Goal: Find specific page/section: Find specific page/section

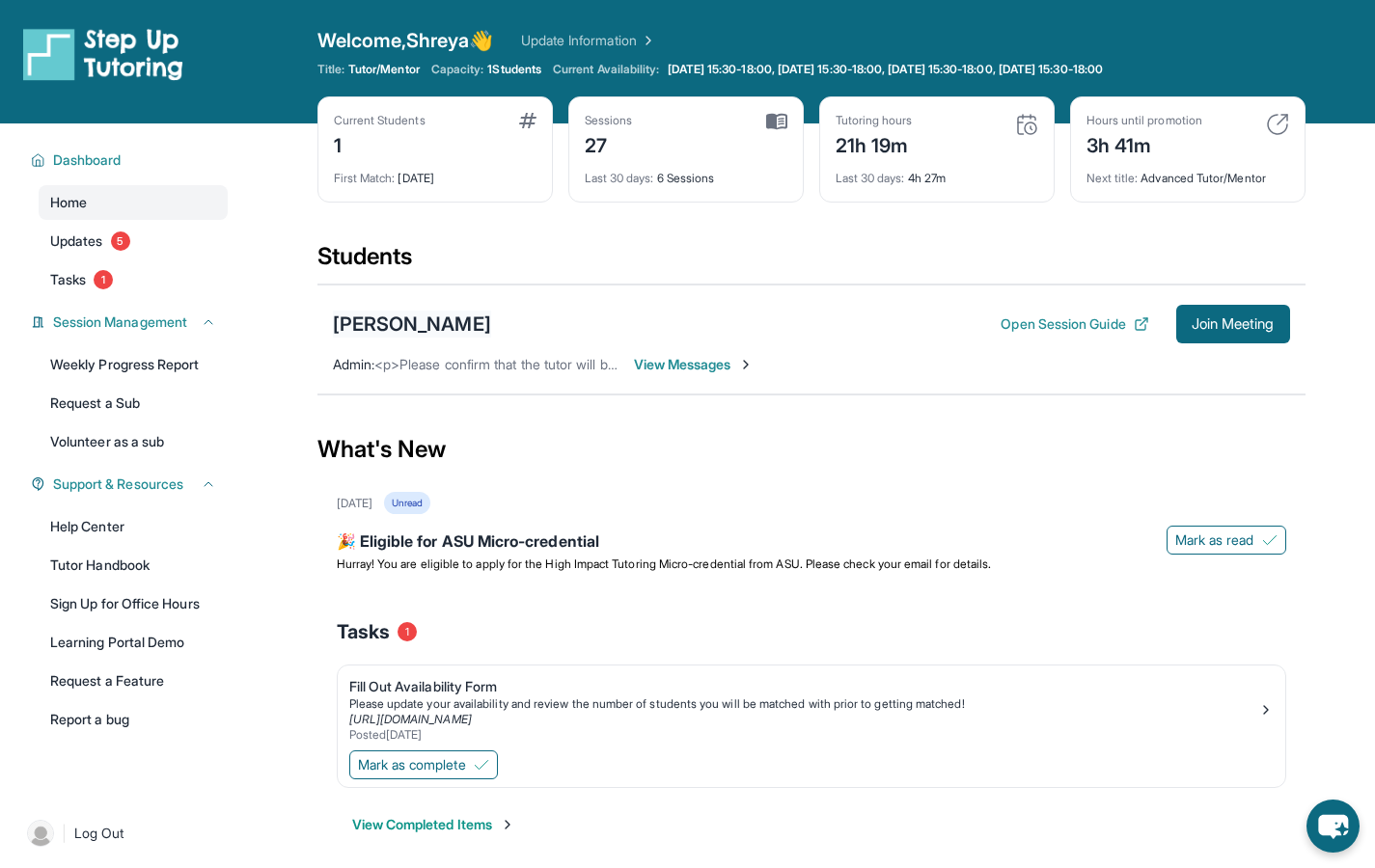
click at [419, 326] on div "Cody Thomas" at bounding box center [412, 324] width 158 height 27
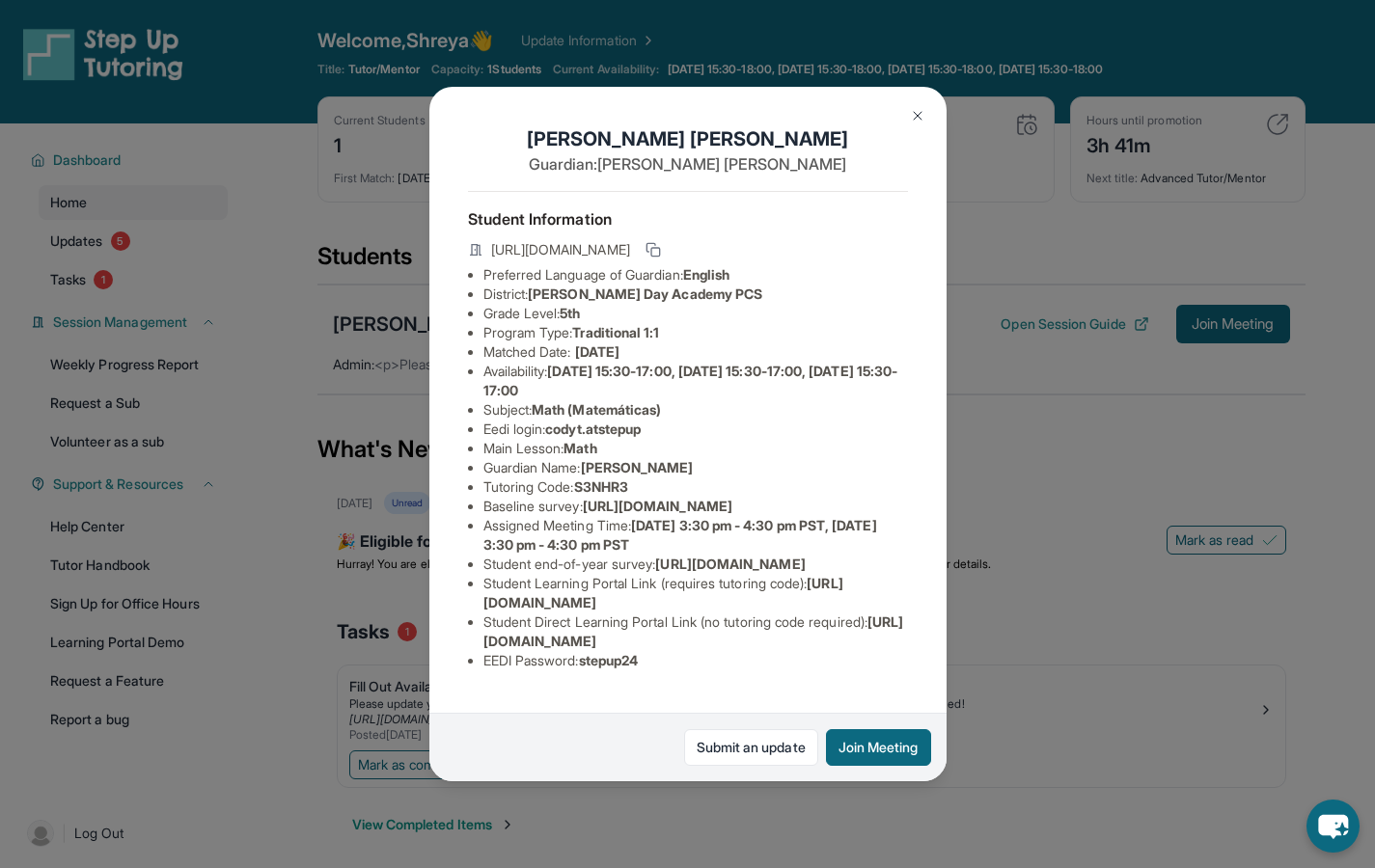
click at [630, 259] on span "https://student-portal.stepuptutoring.org/student/S3NHR3" at bounding box center [560, 251] width 139 height 20
click at [660, 256] on rect at bounding box center [655, 252] width 9 height 9
click at [911, 113] on img at bounding box center [918, 116] width 16 height 16
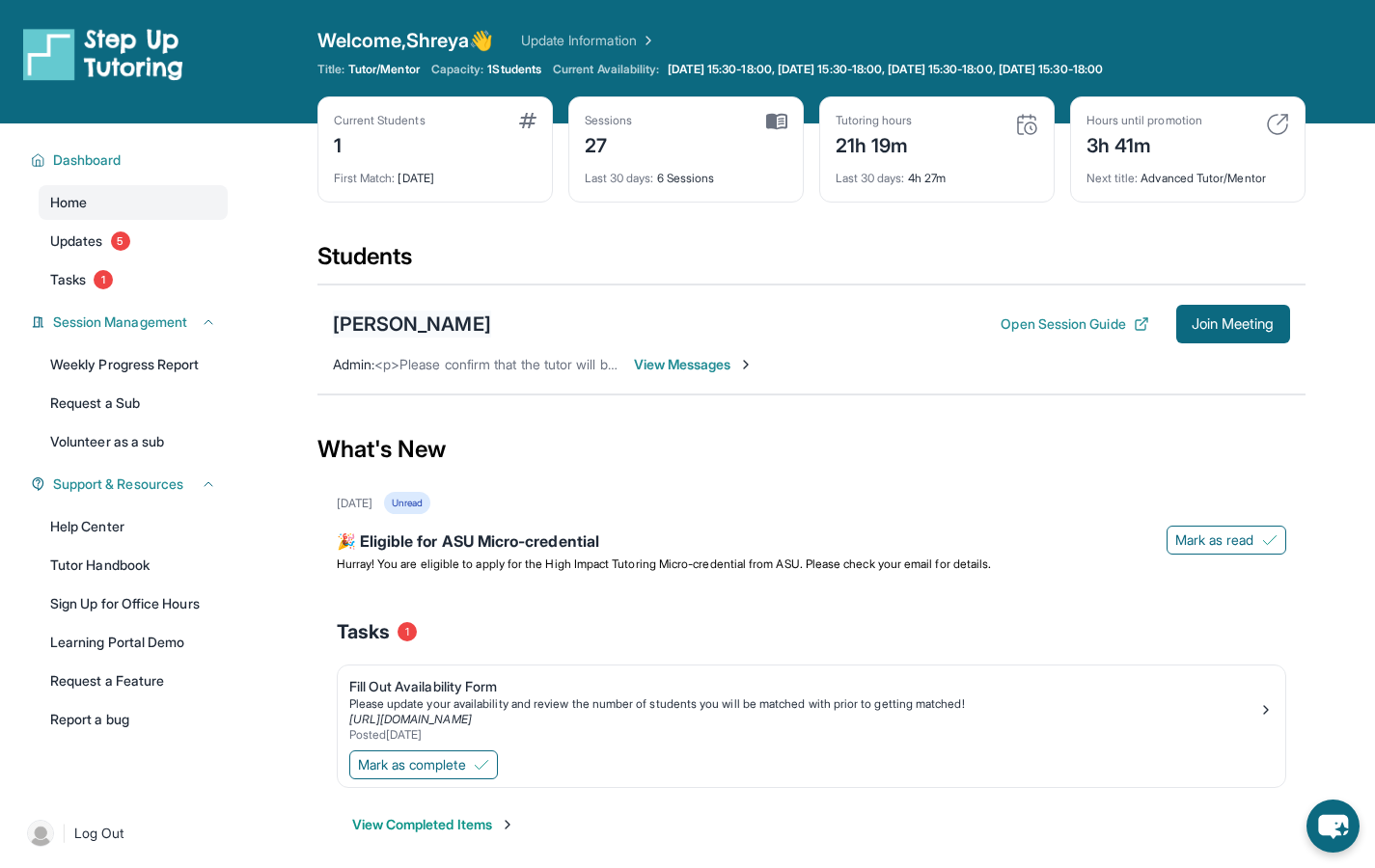
click at [440, 316] on div "Cody Thomas" at bounding box center [412, 324] width 158 height 27
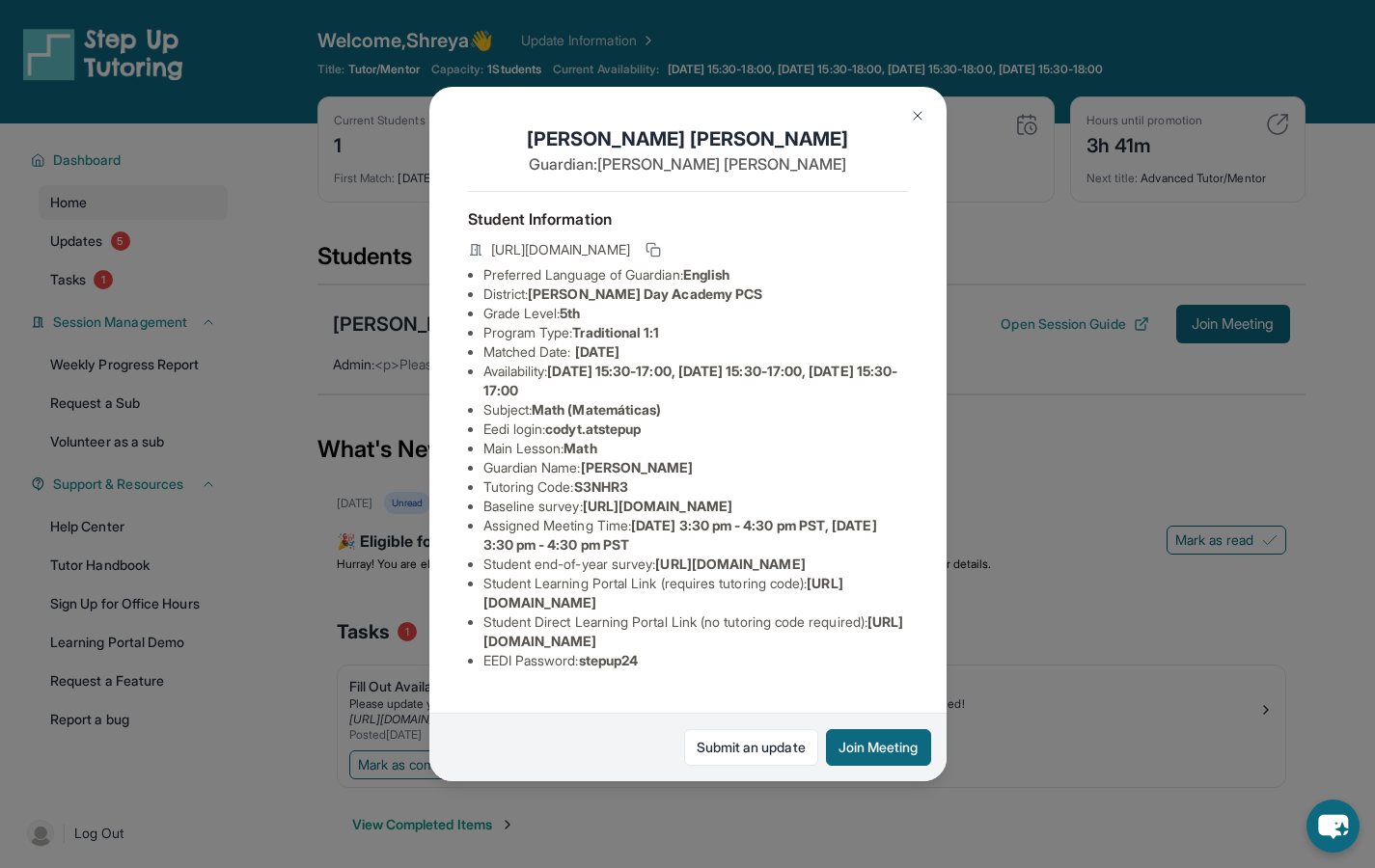
scroll to position [0, 0]
click at [912, 115] on img at bounding box center [918, 116] width 16 height 16
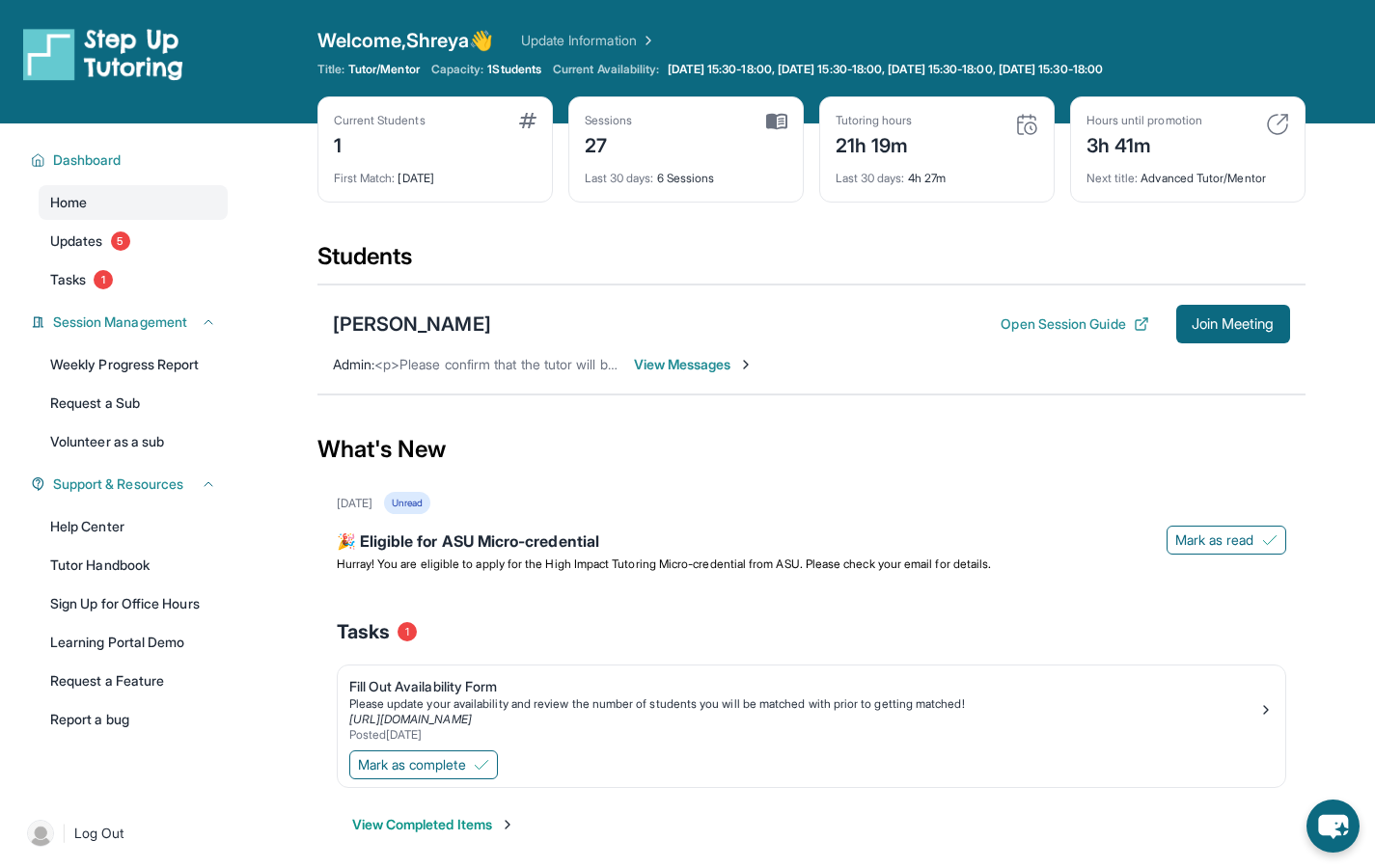
click at [673, 367] on span "View Messages" at bounding box center [694, 365] width 120 height 20
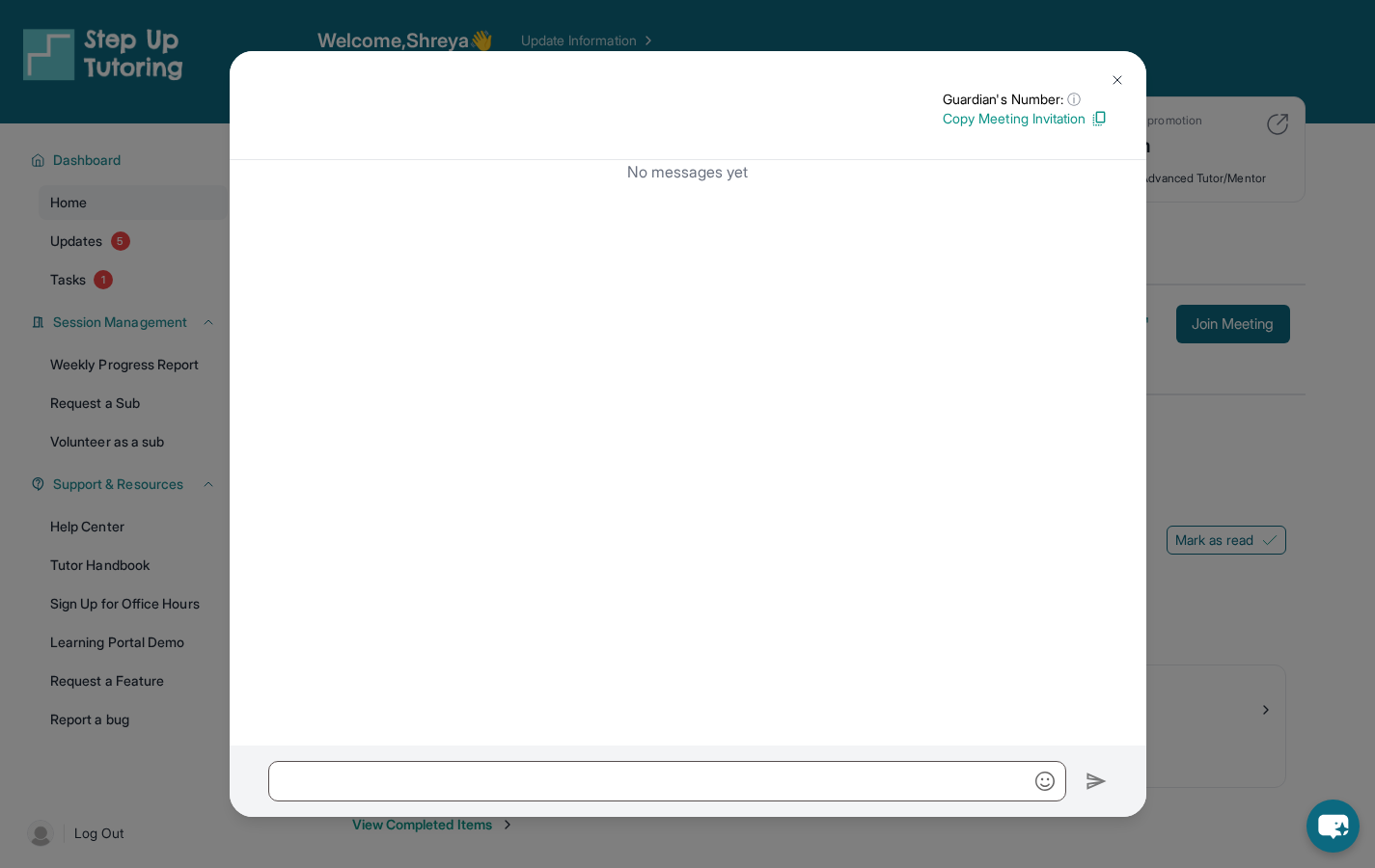
click at [1117, 83] on img at bounding box center [1118, 80] width 16 height 16
